Goal: Task Accomplishment & Management: Complete application form

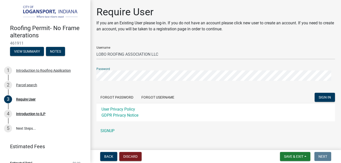
click at [314, 93] on button "SIGN IN" at bounding box center [324, 97] width 20 height 9
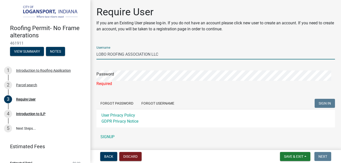
click at [159, 53] on input "LOBO ROOFING ASSOCIATION LLC" at bounding box center [215, 54] width 238 height 10
type input "L"
type input "LOBO ROOFING ASSOCIATION"
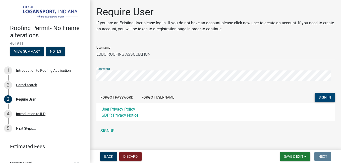
click at [318, 100] on button "SIGN IN" at bounding box center [324, 97] width 20 height 9
click at [326, 97] on span "SIGN IN" at bounding box center [324, 97] width 12 height 4
click at [322, 98] on span "SIGN IN" at bounding box center [324, 97] width 12 height 4
